Goal: Task Accomplishment & Management: Complete application form

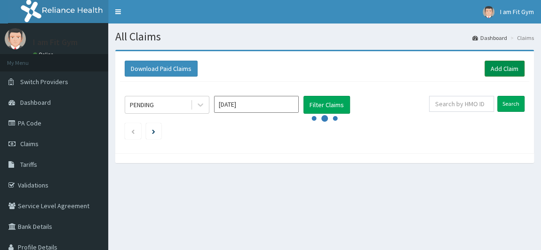
click at [492, 69] on link "Add Claim" at bounding box center [505, 69] width 40 height 16
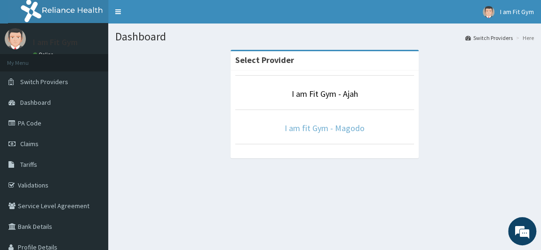
click at [332, 127] on link "I am fit Gym - Magodo" at bounding box center [325, 128] width 80 height 11
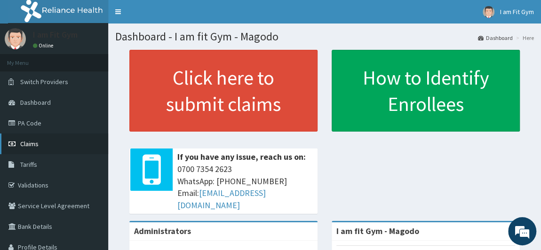
click at [55, 143] on link "Claims" at bounding box center [54, 144] width 108 height 21
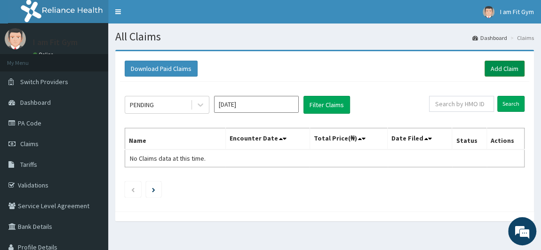
click at [508, 66] on link "Add Claim" at bounding box center [505, 69] width 40 height 16
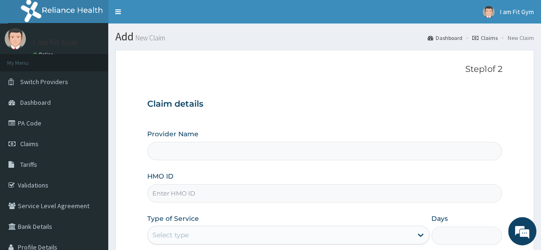
type input "I am fit Gym - Magodo"
type input "1"
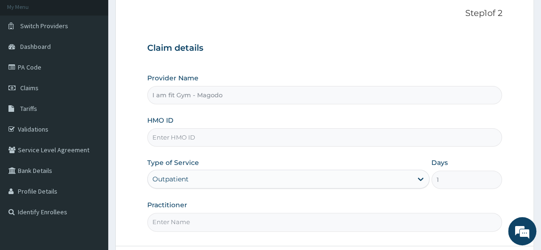
scroll to position [56, 0]
click at [194, 137] on input "HMO ID" at bounding box center [324, 138] width 355 height 18
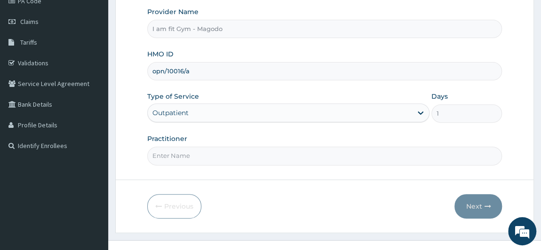
scroll to position [134, 0]
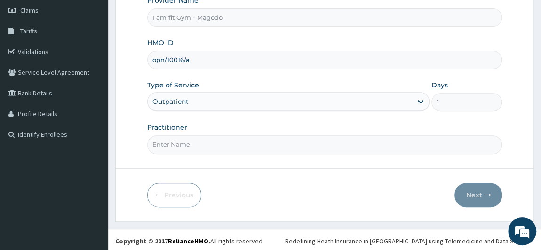
type input "opn/10016/a"
click at [169, 144] on input "Practitioner" at bounding box center [324, 145] width 355 height 18
type input "RAZZIE"
click at [476, 191] on button "Next" at bounding box center [479, 195] width 48 height 24
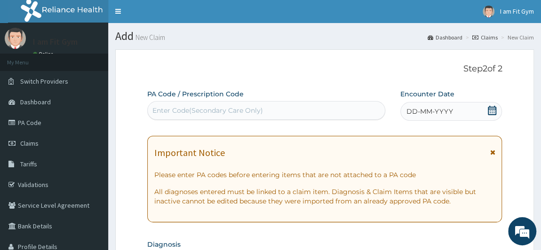
scroll to position [0, 0]
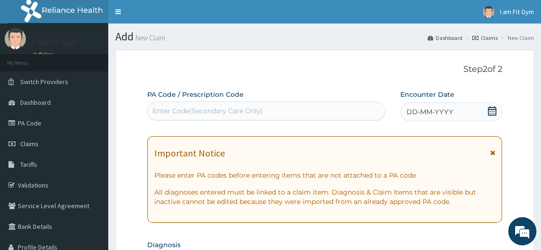
click at [179, 106] on div "Enter Code(Secondary Care Only)" at bounding box center [208, 110] width 111 height 9
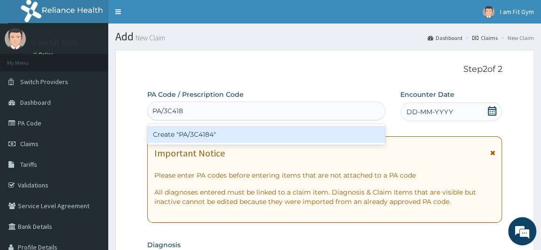
type input "PA/3C4184"
click at [233, 137] on div "Create "PA/3C4184"" at bounding box center [266, 134] width 238 height 17
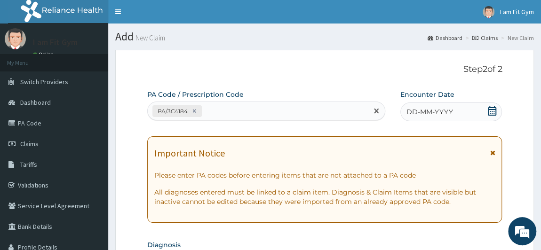
click at [421, 113] on span "DD-MM-YYYY" at bounding box center [430, 111] width 47 height 9
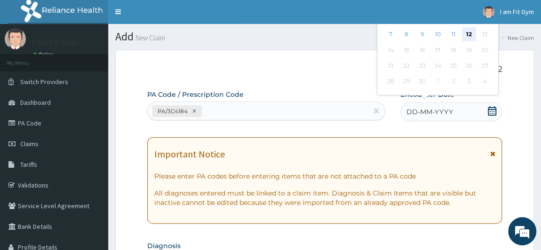
click at [471, 34] on div "12" at bounding box center [469, 35] width 14 height 14
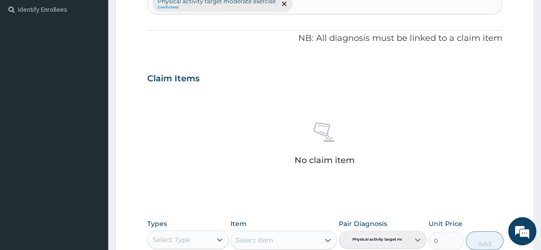
scroll to position [285, 0]
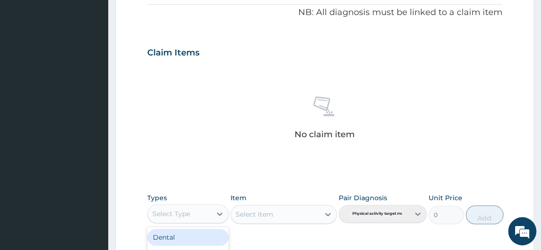
click at [202, 215] on div "Select Type" at bounding box center [180, 214] width 64 height 15
type input "gy"
click at [202, 237] on div "Gym" at bounding box center [188, 237] width 82 height 17
click at [291, 216] on div "Select Item" at bounding box center [284, 214] width 106 height 19
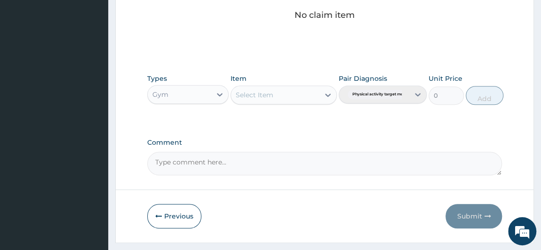
scroll to position [404, 0]
click at [266, 98] on div "Select Item" at bounding box center [275, 95] width 89 height 15
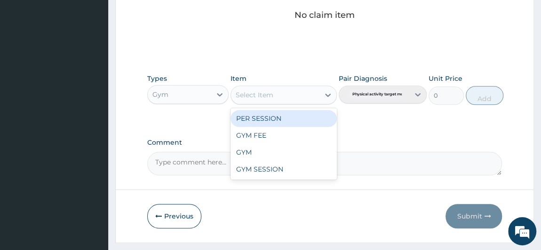
click at [282, 118] on div "PER SESSION" at bounding box center [284, 118] width 106 height 17
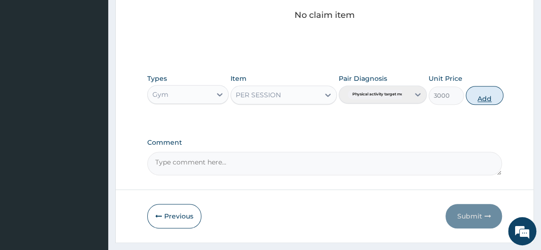
click at [484, 87] on button "Add" at bounding box center [485, 95] width 38 height 19
type input "0"
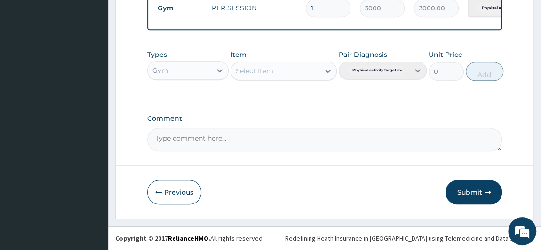
scroll to position [381, 0]
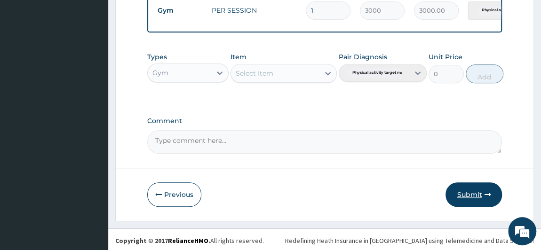
click at [473, 191] on button "Submit" at bounding box center [474, 195] width 56 height 24
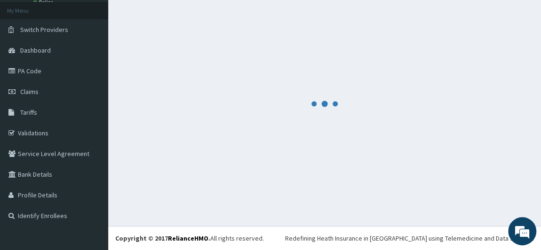
scroll to position [52, 0]
